Goal: Check status: Check status

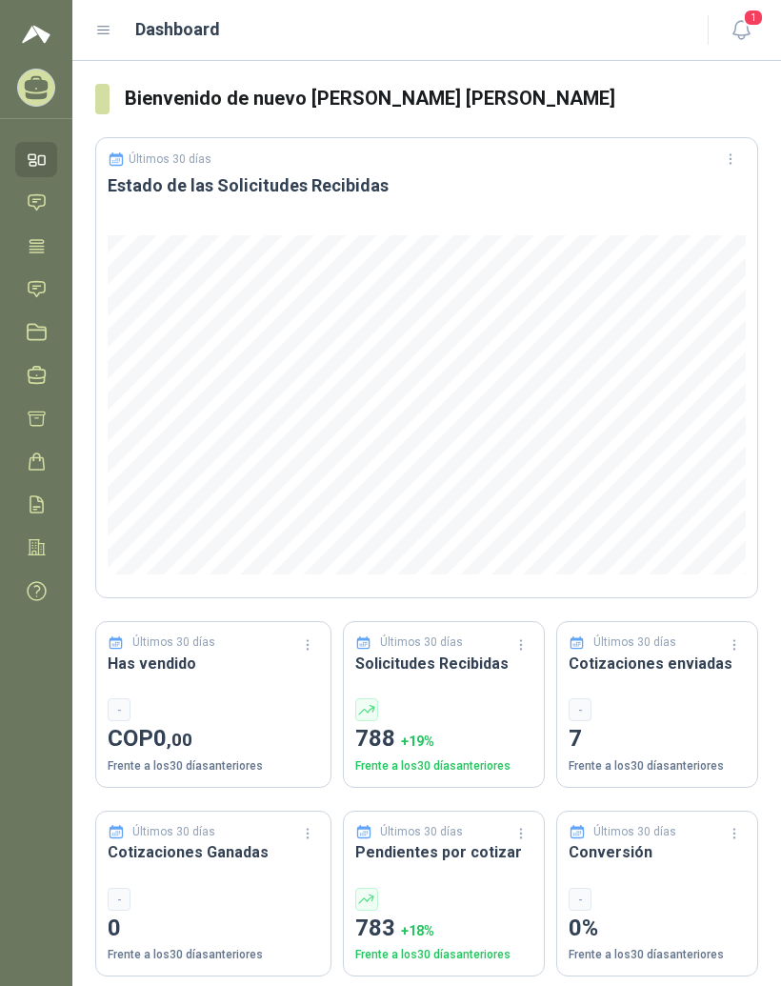
click at [110, 30] on icon at bounding box center [103, 30] width 17 height 17
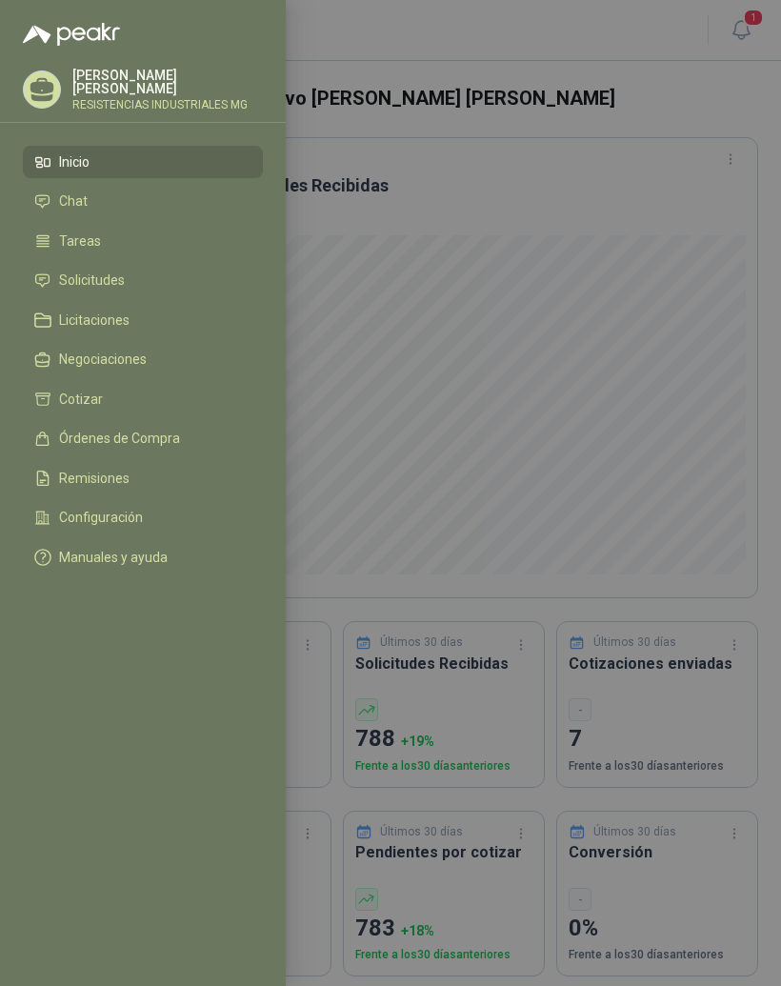
click at [140, 276] on li "Solicitudes" at bounding box center [142, 280] width 217 height 17
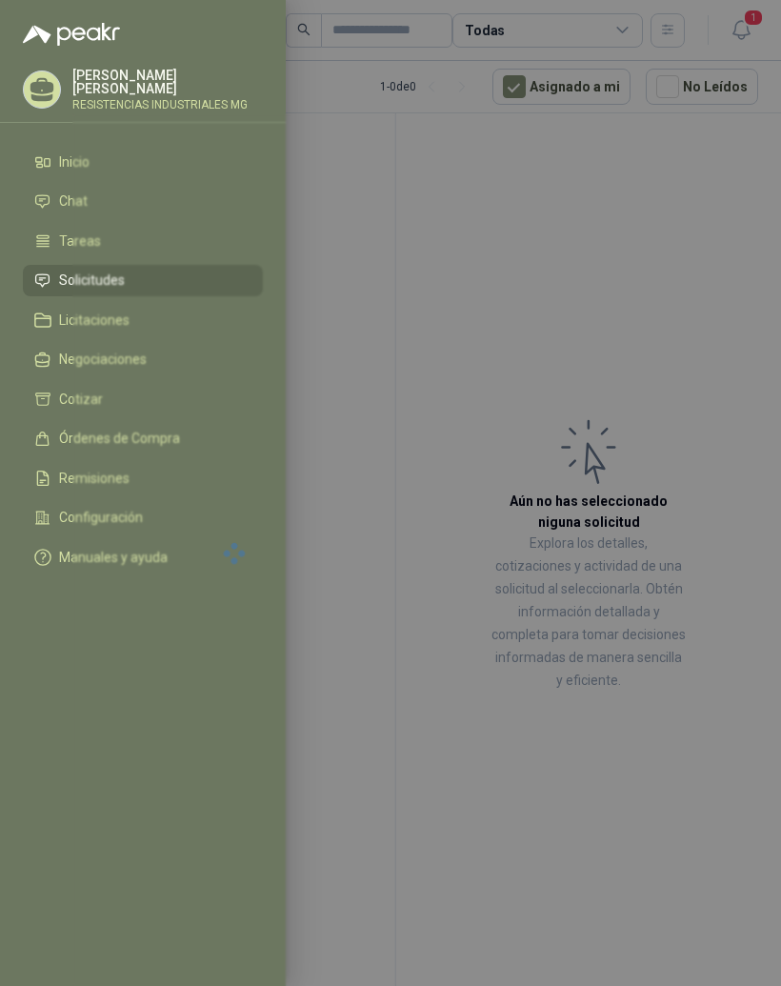
click at [600, 242] on div at bounding box center [390, 493] width 781 height 986
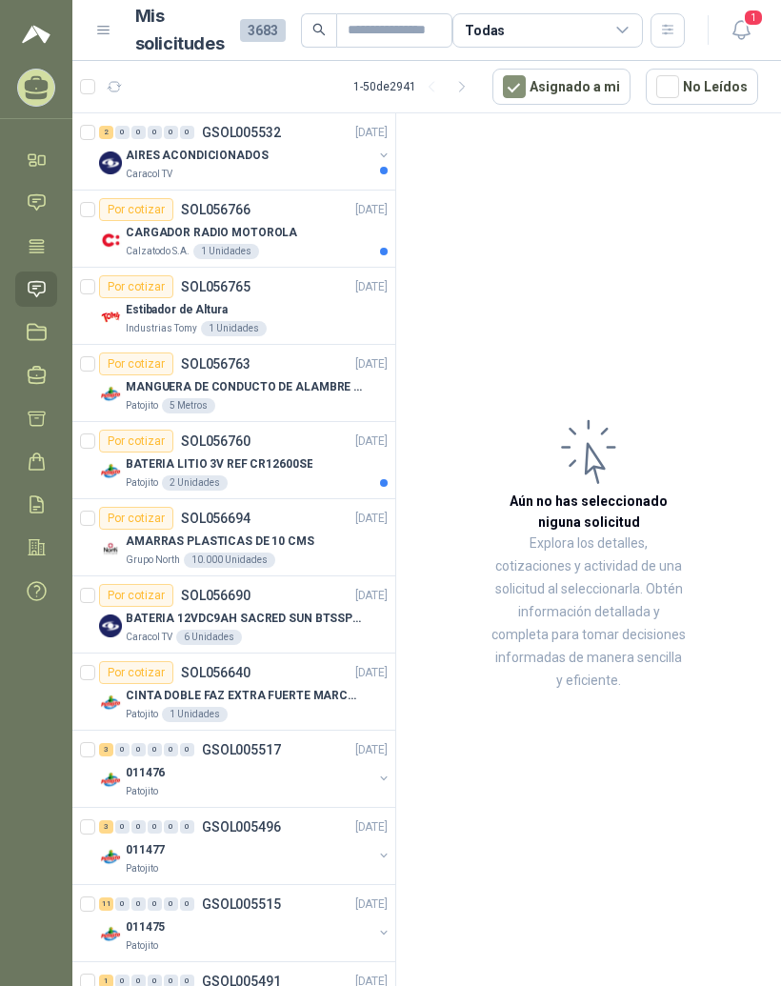
click at [110, 130] on div "2" at bounding box center [106, 132] width 14 height 13
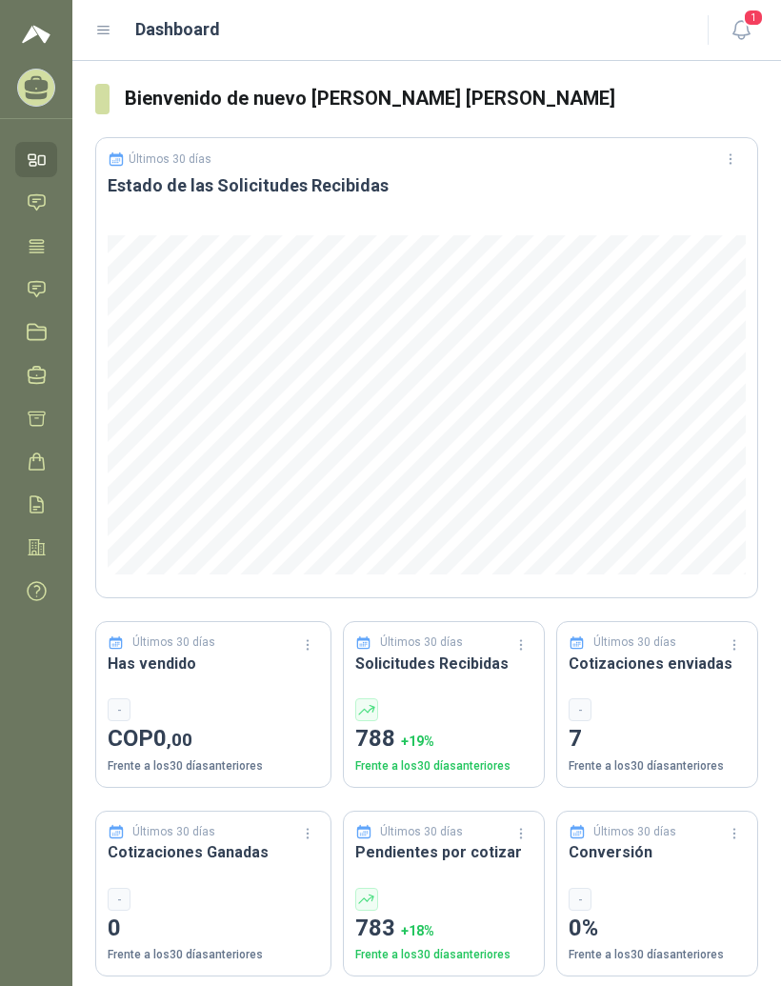
click at [109, 24] on icon at bounding box center [103, 30] width 17 height 17
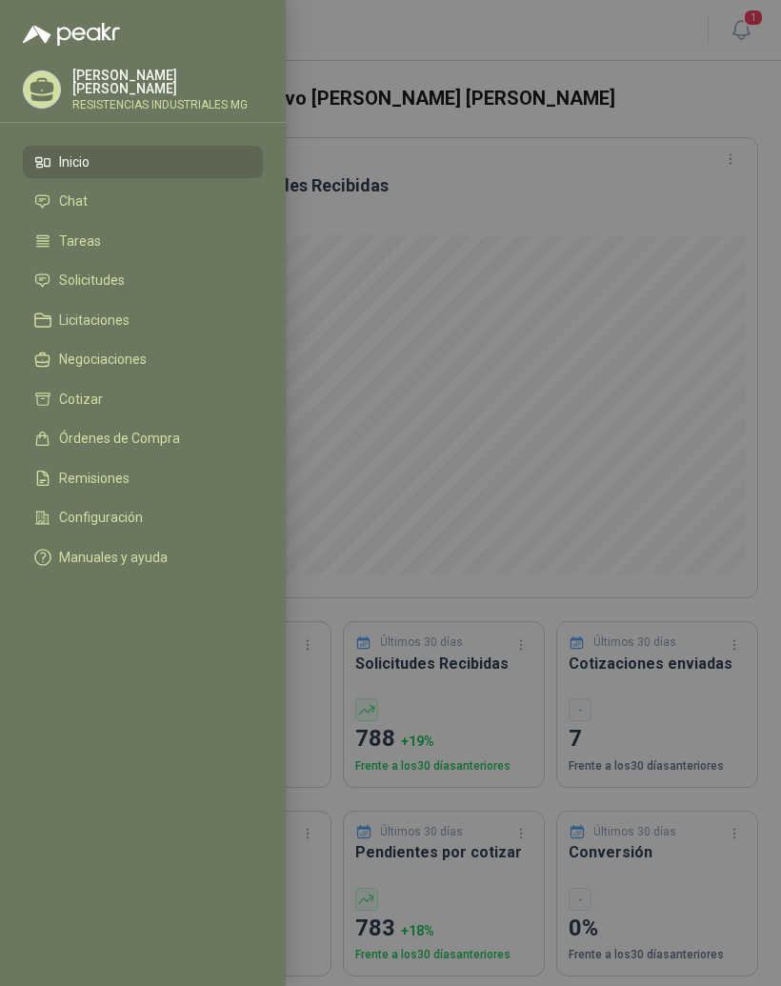
click at [124, 274] on span "Solicitudes" at bounding box center [92, 279] width 66 height 15
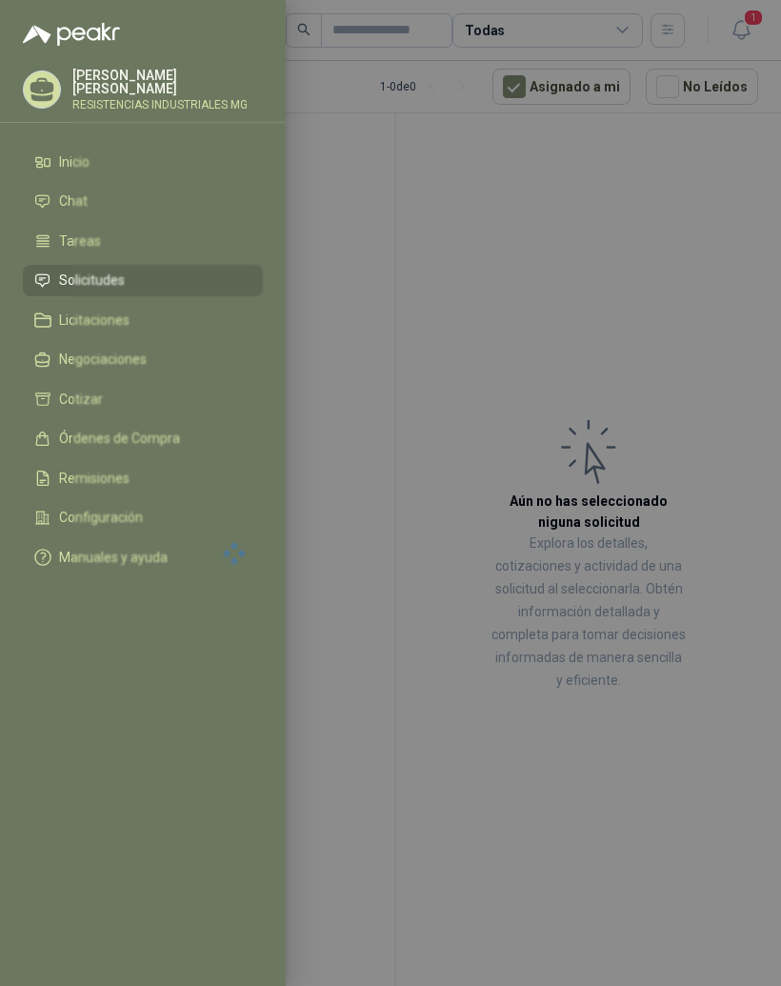
click at [539, 200] on div at bounding box center [390, 493] width 781 height 986
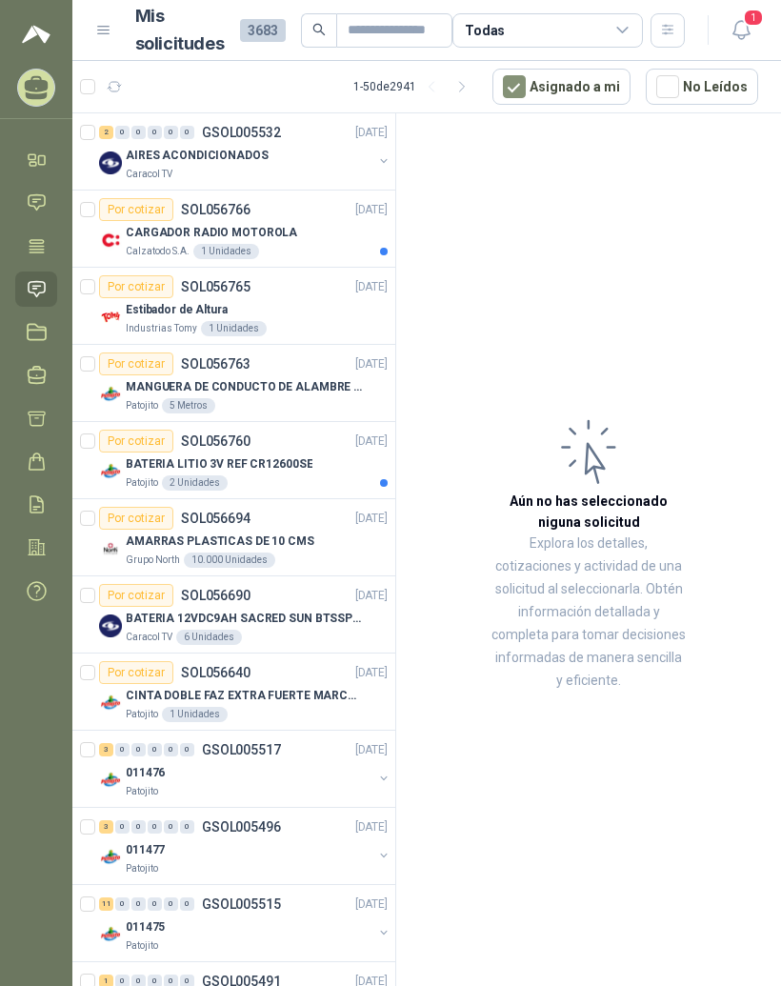
click at [110, 133] on div "2" at bounding box center [106, 132] width 14 height 13
